Goal: Communication & Community: Ask a question

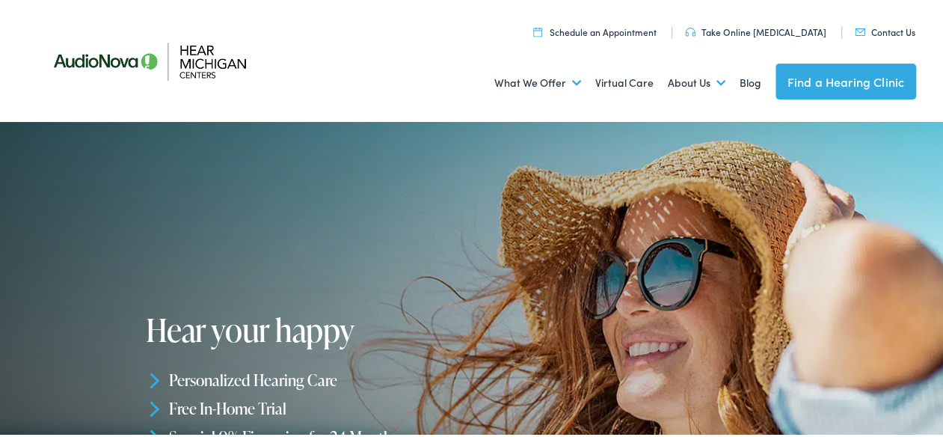
click at [855, 29] on img at bounding box center [860, 29] width 10 height 7
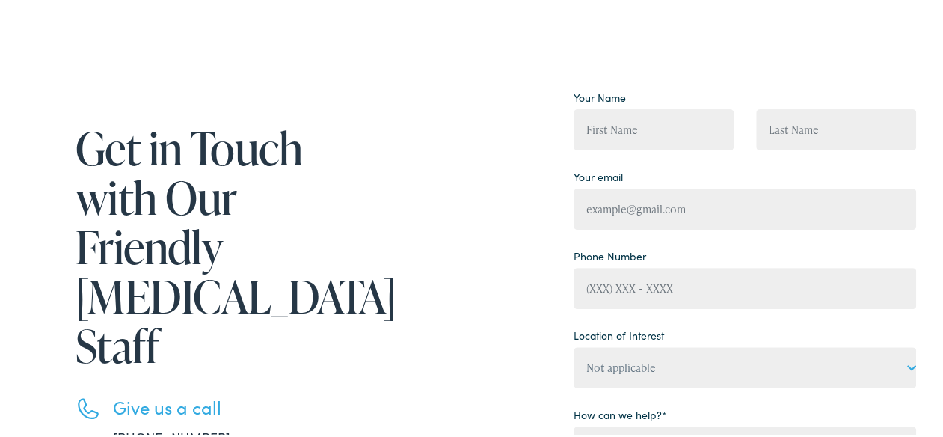
scroll to position [75, 0]
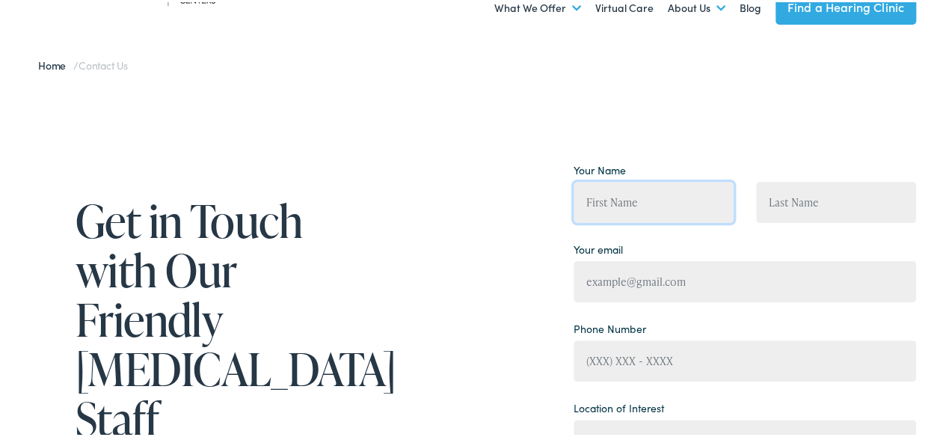
click at [616, 200] on input "Contact form" at bounding box center [654, 200] width 160 height 41
type input "[PERSON_NAME]"
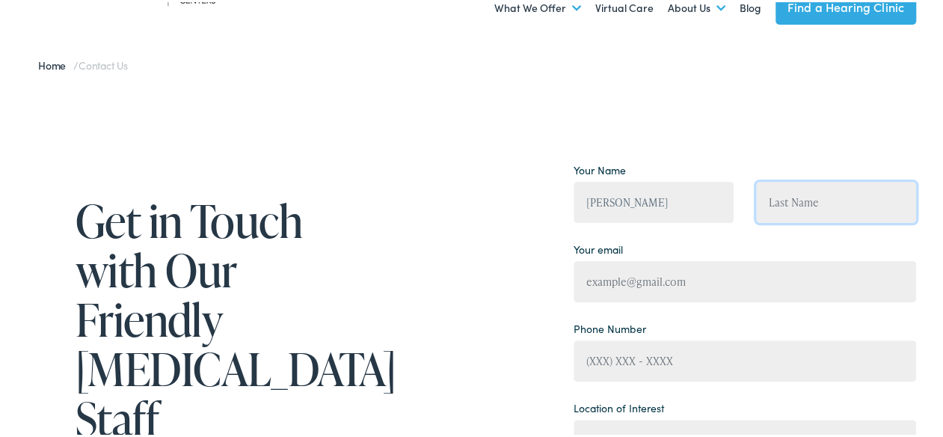
click at [791, 200] on input "Contact form" at bounding box center [836, 200] width 160 height 41
type input "[PERSON_NAME]"
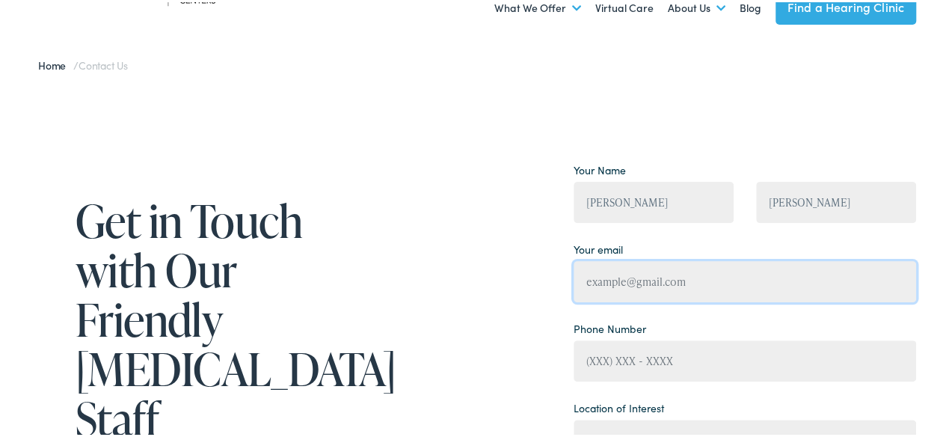
click at [679, 278] on input "Contact form" at bounding box center [745, 279] width 343 height 41
type input "[EMAIL_ADDRESS][DOMAIN_NAME]"
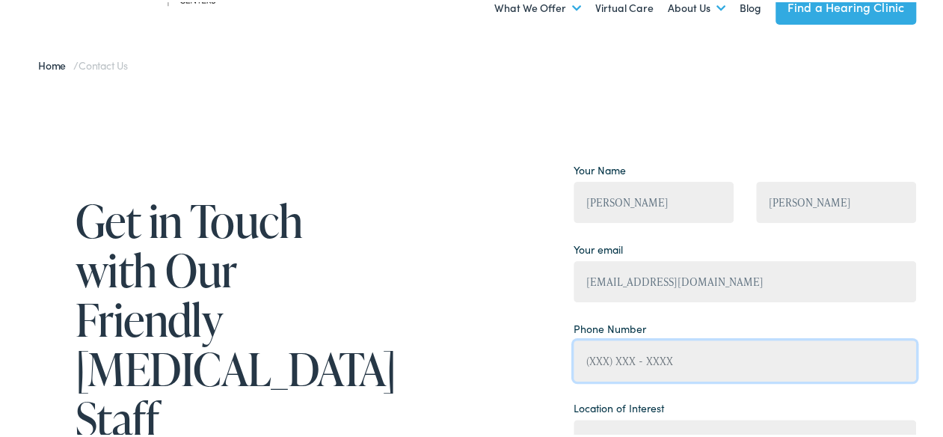
click at [603, 358] on input "Contact form" at bounding box center [745, 358] width 343 height 41
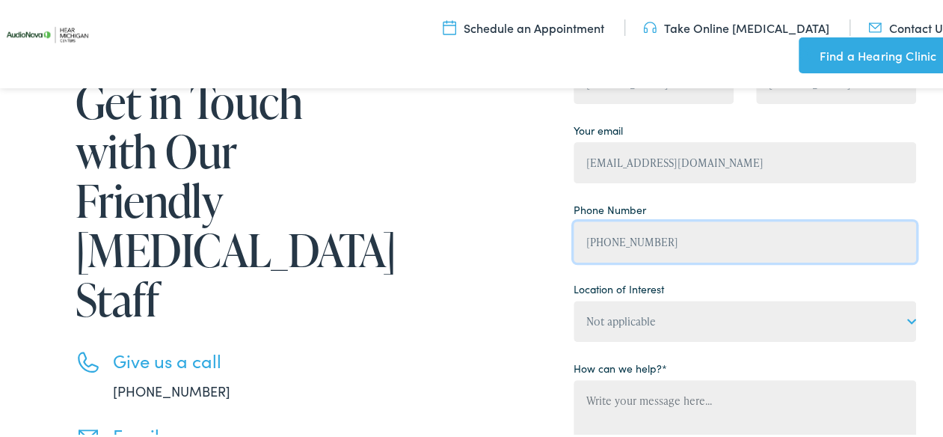
scroll to position [224, 0]
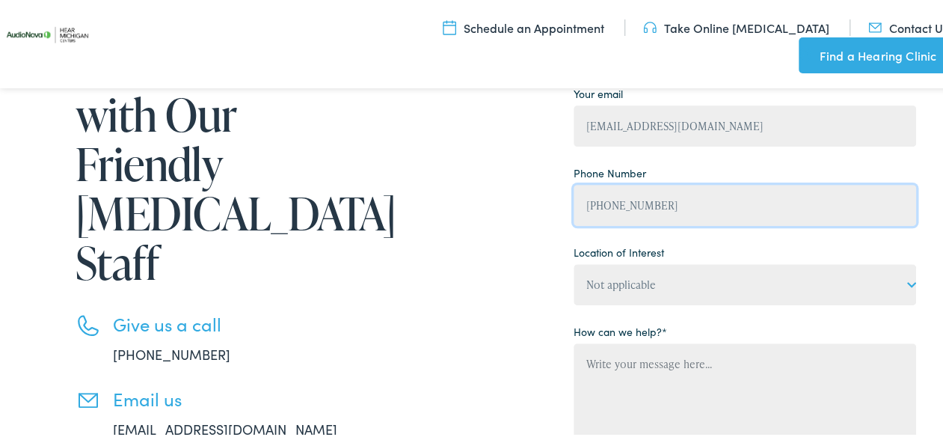
type input "[PHONE_NUMBER]"
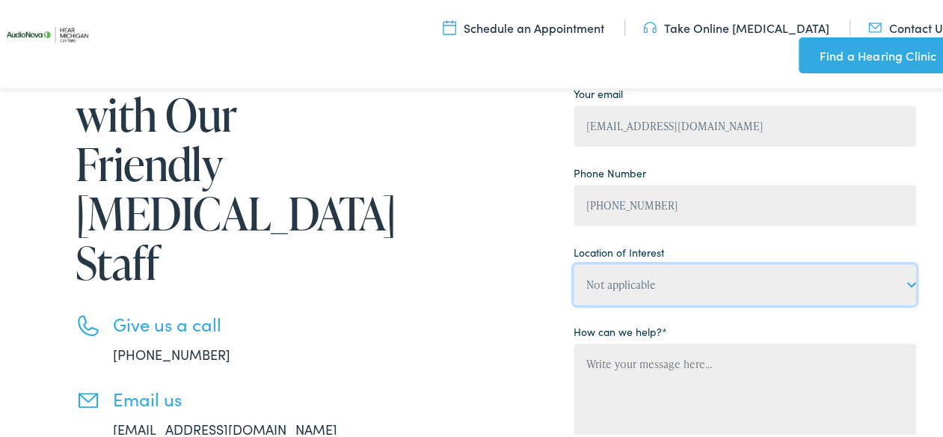
click at [604, 281] on select "Not applicable Hear [US_STATE] Centers, [GEOGRAPHIC_DATA] Hear [US_STATE] Cente…" at bounding box center [745, 282] width 343 height 41
select select "Complete Hearing Care, [GEOGRAPHIC_DATA]"
click at [574, 263] on select "Not applicable Hear [US_STATE] Centers, [GEOGRAPHIC_DATA] Hear [US_STATE] Cente…" at bounding box center [745, 282] width 343 height 41
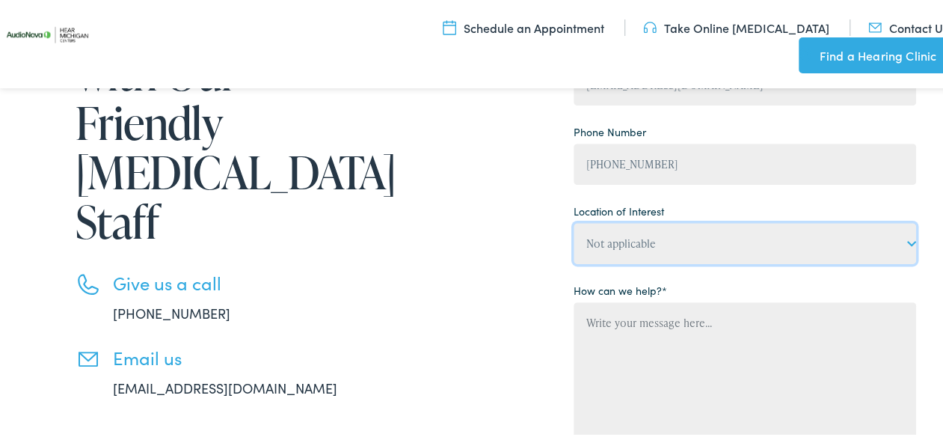
scroll to position [299, 0]
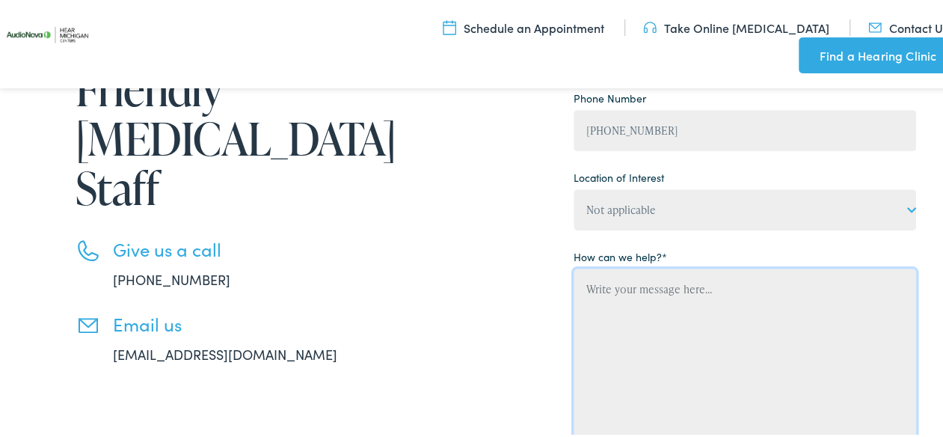
click at [596, 291] on textarea "Contact form" at bounding box center [745, 357] width 343 height 183
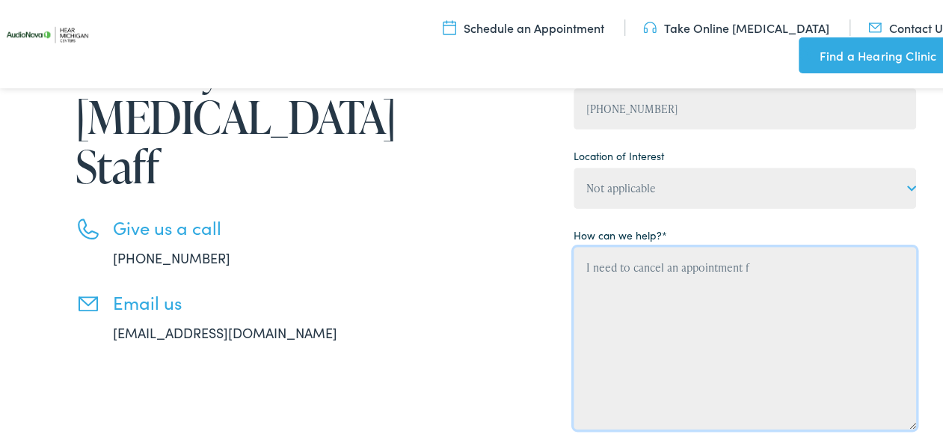
scroll to position [332, 0]
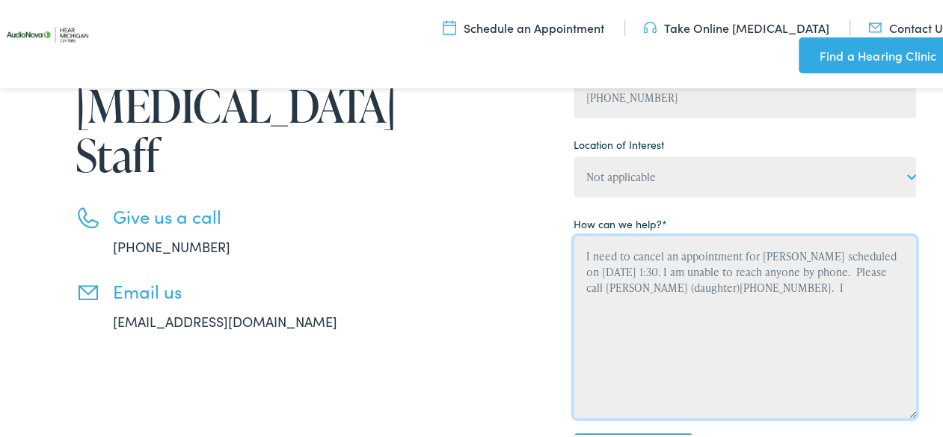
click at [732, 288] on textarea "I need to cancel an appointment for [PERSON_NAME] scheduled on [DATE] 1:30. I a…" at bounding box center [745, 324] width 343 height 183
click at [823, 288] on textarea "I need to cancel an appointment for [PERSON_NAME] scheduled on [DATE] 1:30. I a…" at bounding box center [745, 324] width 343 height 183
click at [655, 254] on textarea "I need to cancel an appointment for [PERSON_NAME] scheduled on [DATE] 1:30. I a…" at bounding box center [745, 324] width 343 height 183
drag, startPoint x: 628, startPoint y: 269, endPoint x: 579, endPoint y: 272, distance: 49.4
click at [579, 272] on textarea "I need to cancel\reschedule an appointment for [PERSON_NAME] scheduled on [DATE…" at bounding box center [745, 324] width 343 height 183
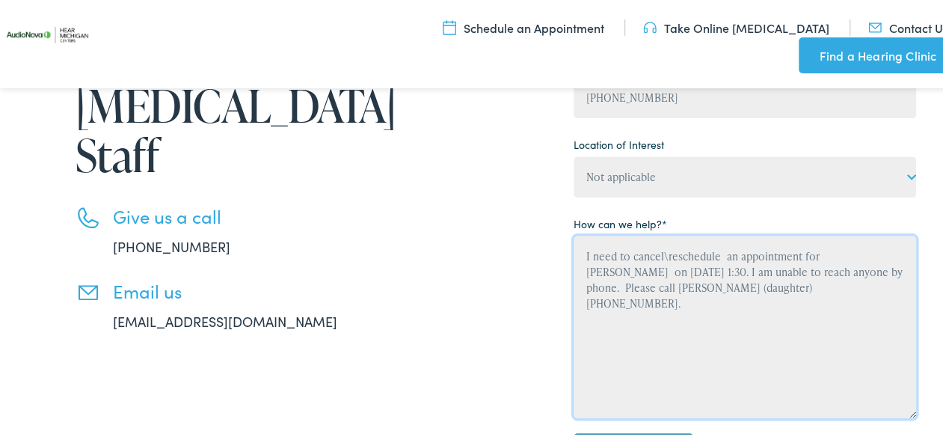
click at [715, 255] on textarea "I need to cancel\reschedule an appointment for [PERSON_NAME] on [DATE] 1:30. I …" at bounding box center [745, 324] width 343 height 183
click at [735, 256] on textarea "I need to cancel\reschedule an appointment for [PERSON_NAME] on [DATE] 1:30. I …" at bounding box center [745, 324] width 343 height 183
click at [717, 256] on textarea "I need to cancel\reschedule an appointment for [PERSON_NAME] on [DATE] 1:30. I …" at bounding box center [745, 324] width 343 height 183
click at [803, 289] on textarea "I need to cancel\reschedule an appointment for [PERSON_NAME] on [DATE] 1:30. I …" at bounding box center [745, 324] width 343 height 183
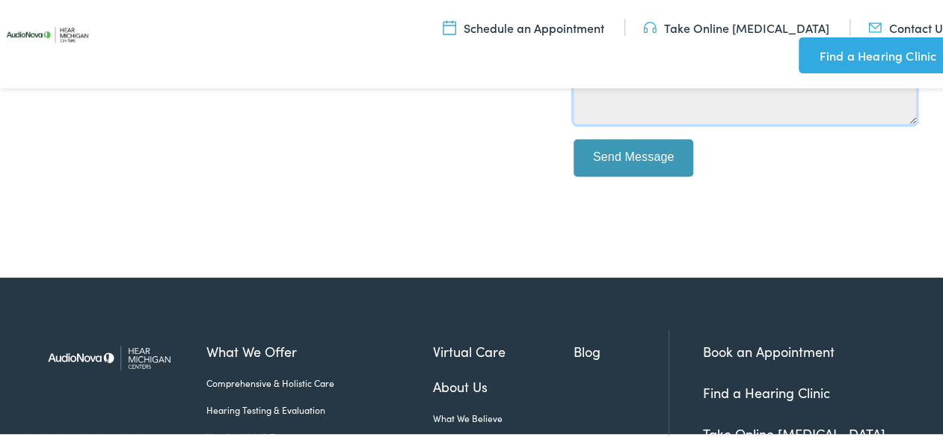
scroll to position [631, 0]
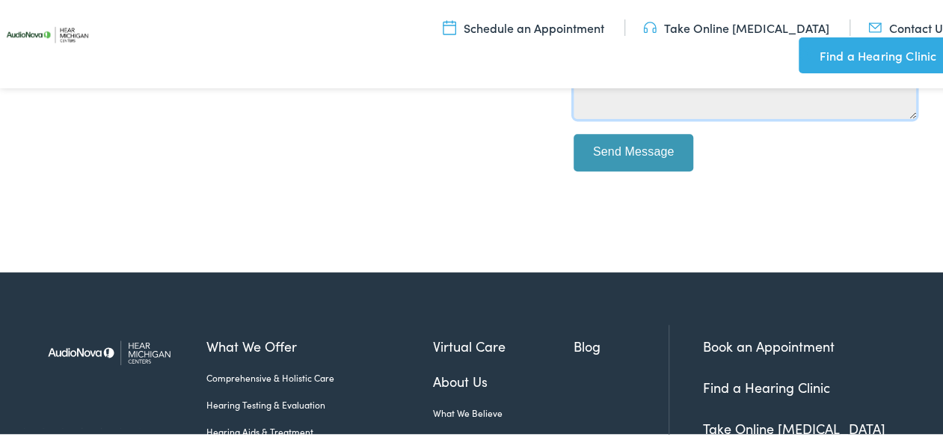
type textarea "I need to cancel\reschedule an appointment for [PERSON_NAME] on [DATE] 1:30. I …"
drag, startPoint x: 621, startPoint y: 145, endPoint x: 739, endPoint y: 158, distance: 118.9
click at [621, 145] on input "Send Message" at bounding box center [634, 150] width 120 height 37
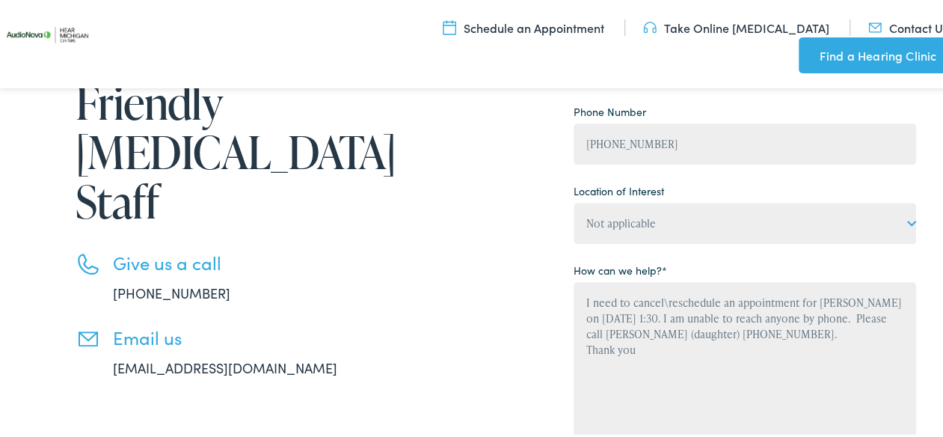
scroll to position [257, 0]
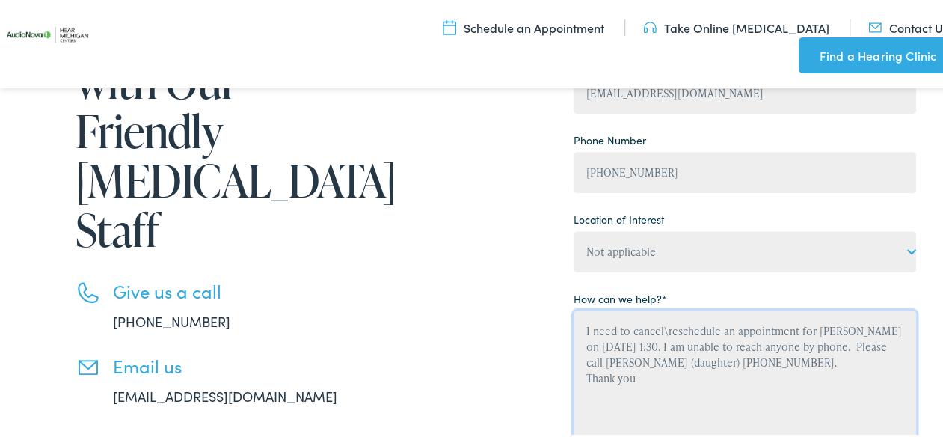
drag, startPoint x: 647, startPoint y: 378, endPoint x: 546, endPoint y: 301, distance: 126.6
click at [546, 301] on div "Get in Touch with Our Friendly [MEDICAL_DATA] Staff Give us a call [PHONE_NUMBE…" at bounding box center [477, 306] width 878 height 676
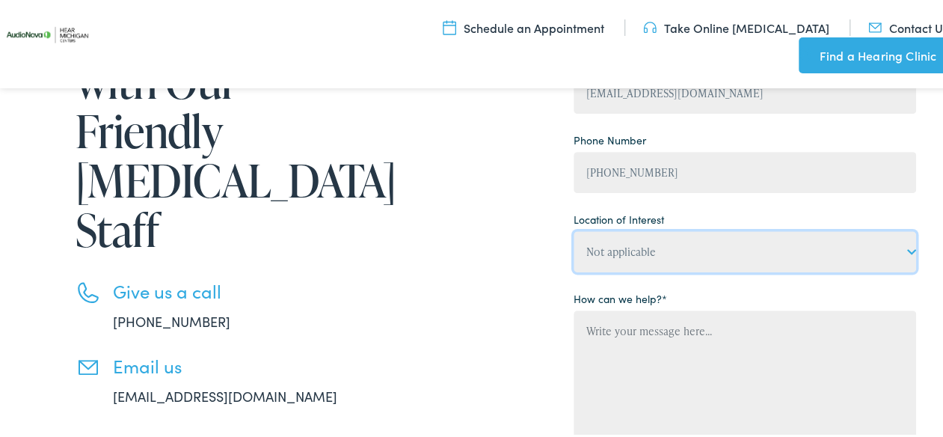
drag, startPoint x: 774, startPoint y: 252, endPoint x: 611, endPoint y: 251, distance: 162.3
click at [611, 251] on select "Not applicable Hear [US_STATE] Centers, [GEOGRAPHIC_DATA] Hear [US_STATE] Cente…" at bounding box center [745, 249] width 343 height 41
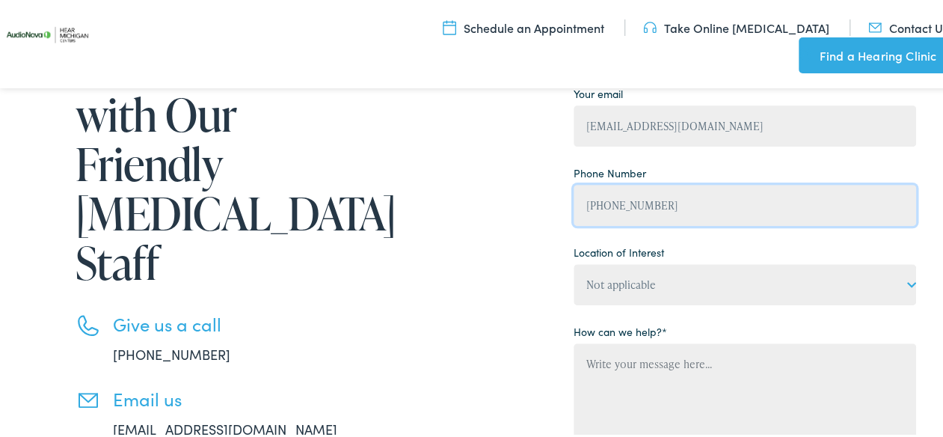
drag, startPoint x: 645, startPoint y: 206, endPoint x: 479, endPoint y: 203, distance: 166.1
click at [479, 203] on div "Get in Touch with Our Friendly [MEDICAL_DATA] Staff Give us a call [PHONE_NUMBE…" at bounding box center [477, 339] width 878 height 676
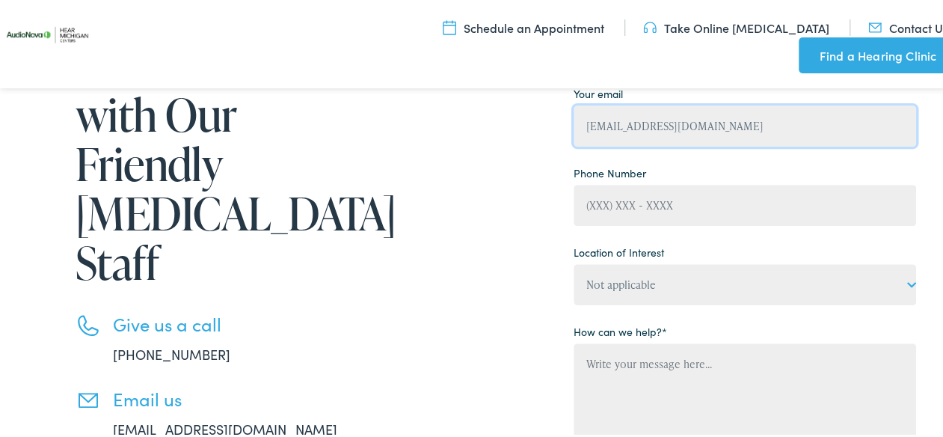
drag, startPoint x: 707, startPoint y: 125, endPoint x: 467, endPoint y: 123, distance: 240.1
click at [467, 123] on div "Get in Touch with Our Friendly [MEDICAL_DATA] Staff Give us a call [PHONE_NUMBE…" at bounding box center [477, 339] width 878 height 676
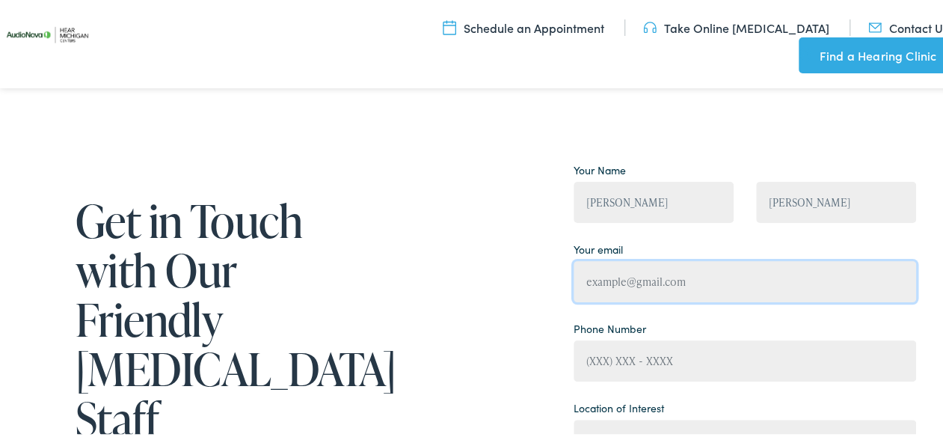
scroll to position [0, 0]
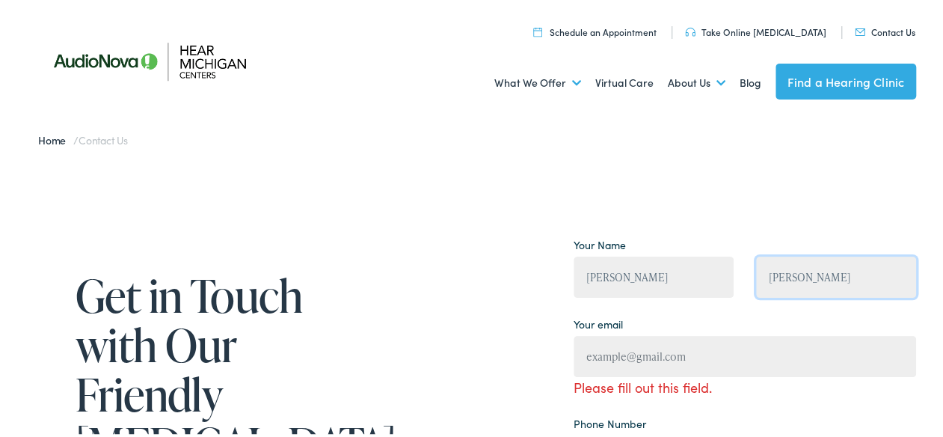
drag, startPoint x: 806, startPoint y: 272, endPoint x: 658, endPoint y: 276, distance: 148.2
click at [658, 276] on div "Your Name [PERSON_NAME]" at bounding box center [745, 270] width 365 height 79
